Goal: Task Accomplishment & Management: Manage account settings

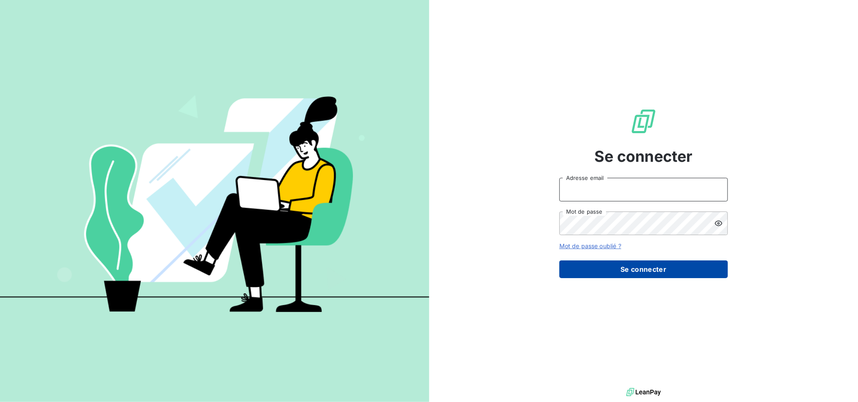
type input "[EMAIL_ADDRESS][DOMAIN_NAME]"
click at [613, 277] on button "Se connecter" at bounding box center [643, 269] width 169 height 18
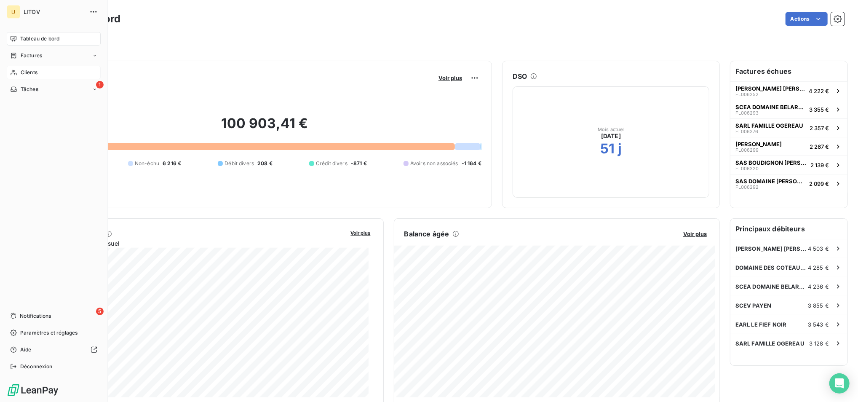
click at [13, 72] on icon at bounding box center [13, 72] width 7 height 7
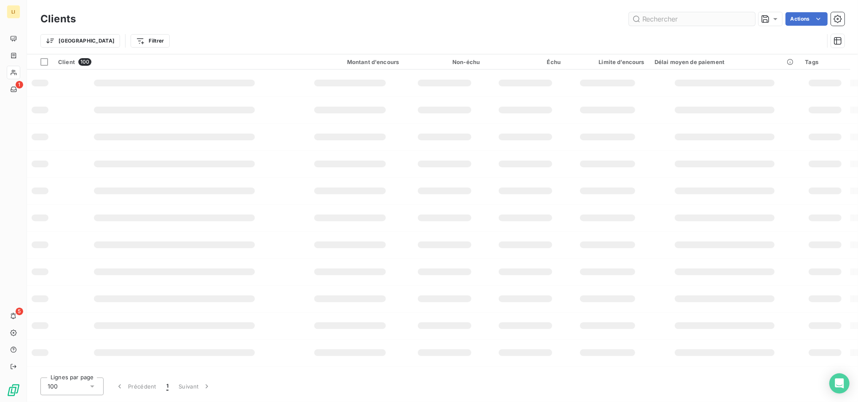
click at [678, 23] on input "text" at bounding box center [692, 18] width 126 height 13
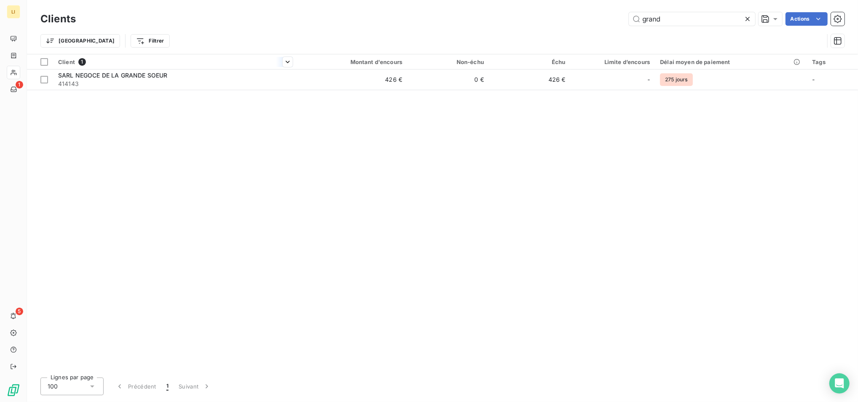
type input "grand"
click at [213, 66] on th "Client 1" at bounding box center [175, 61] width 245 height 15
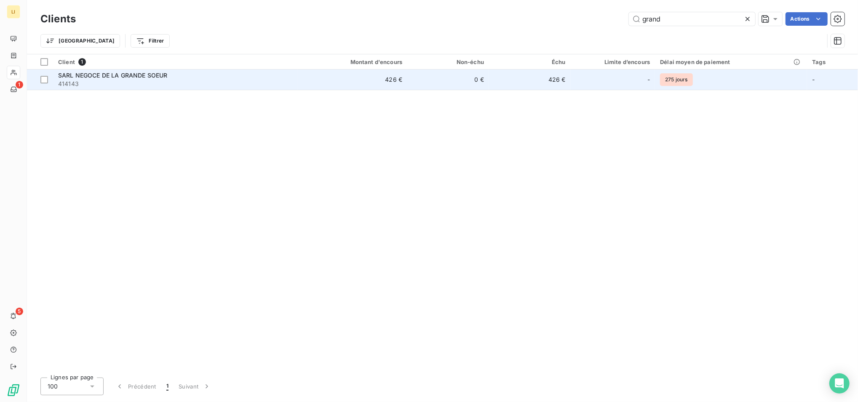
click at [209, 85] on span "414143" at bounding box center [175, 84] width 235 height 8
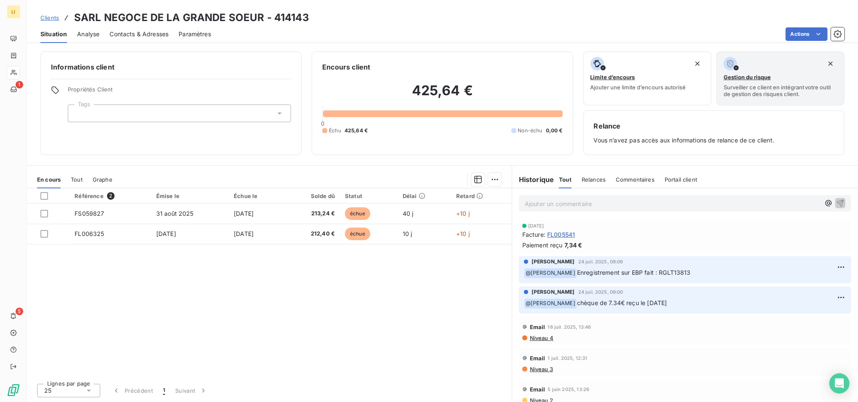
drag, startPoint x: 256, startPoint y: 62, endPoint x: 250, endPoint y: 60, distance: 6.8
click at [256, 62] on h6 "Informations client" at bounding box center [171, 67] width 240 height 10
